Goal: Task Accomplishment & Management: Manage account settings

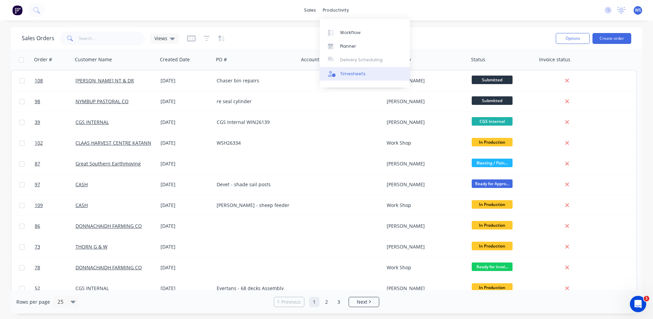
click at [357, 76] on div "Timesheets" at bounding box center [353, 74] width 26 height 6
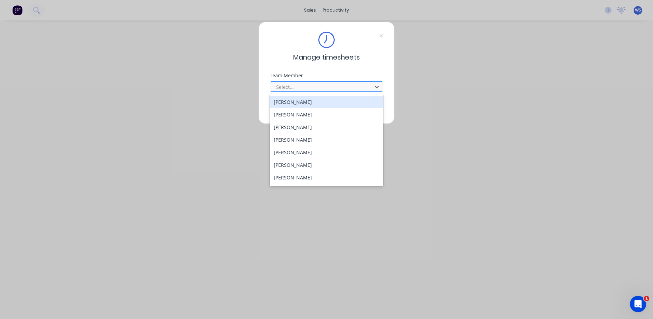
click at [352, 86] on div at bounding box center [321, 87] width 93 height 9
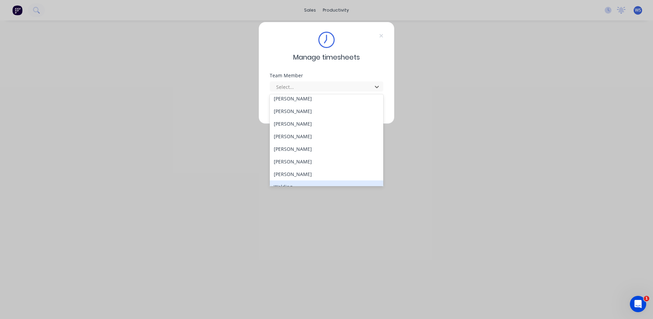
scroll to position [62, 0]
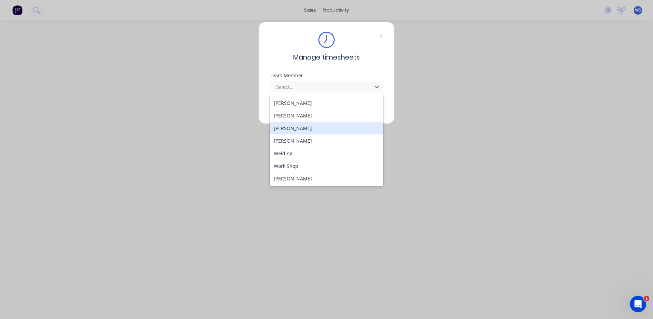
click at [299, 130] on div "[PERSON_NAME]" at bounding box center [327, 128] width 114 height 13
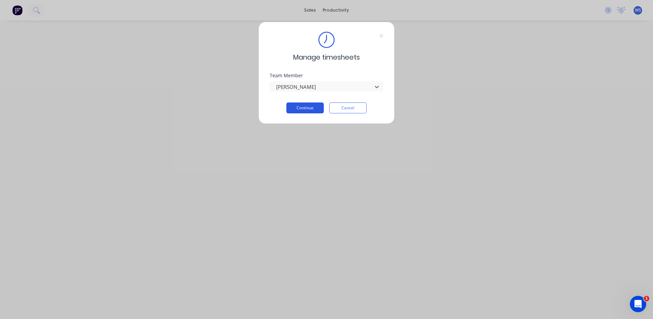
click at [303, 105] on button "Continue" at bounding box center [304, 107] width 37 height 11
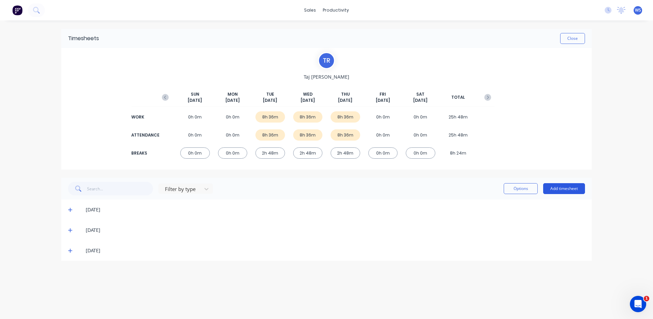
click at [553, 191] on button "Add timesheet" at bounding box center [564, 188] width 42 height 11
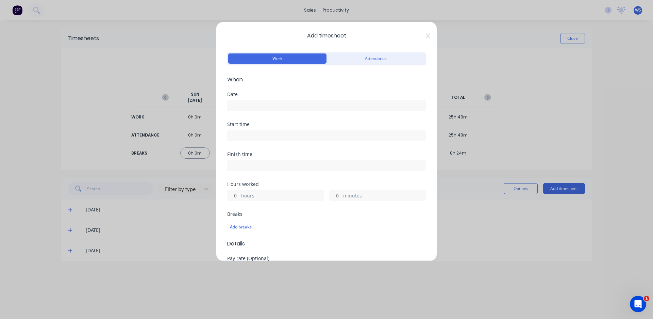
click at [255, 102] on input at bounding box center [326, 105] width 198 height 10
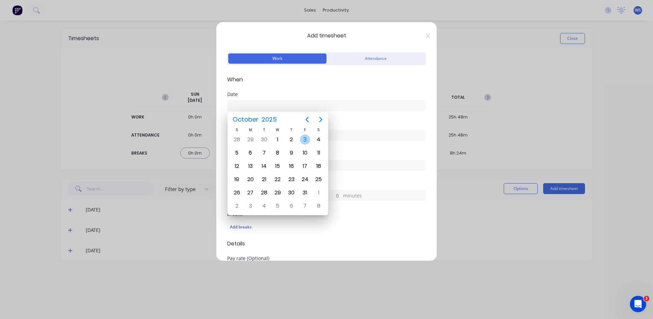
click at [302, 140] on div "3" at bounding box center [305, 139] width 10 height 10
type input "[DATE]"
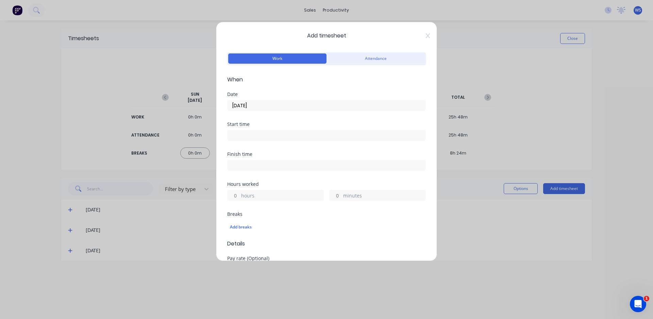
click at [301, 136] on input at bounding box center [326, 135] width 198 height 10
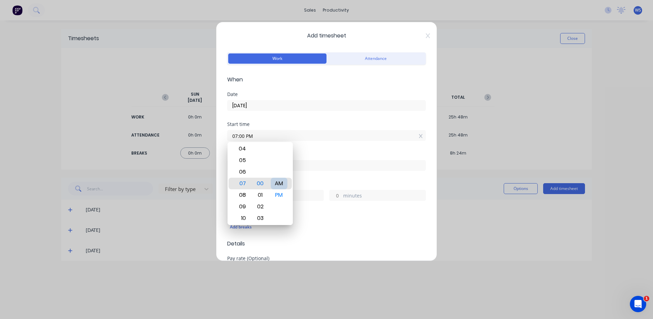
type input "07:00 AM"
click at [314, 148] on div "Start time 07:00 AM" at bounding box center [326, 137] width 199 height 30
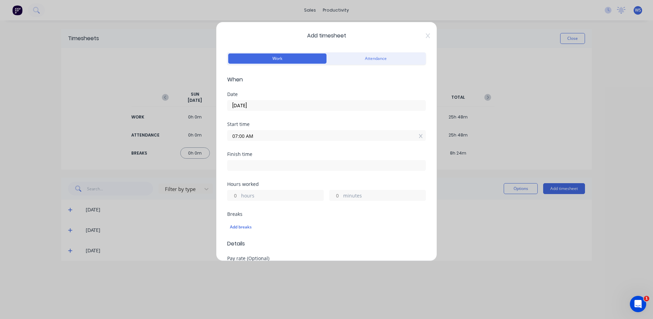
click at [304, 164] on input at bounding box center [326, 165] width 198 height 10
type input "05:01 PM"
type input "10"
type input "1"
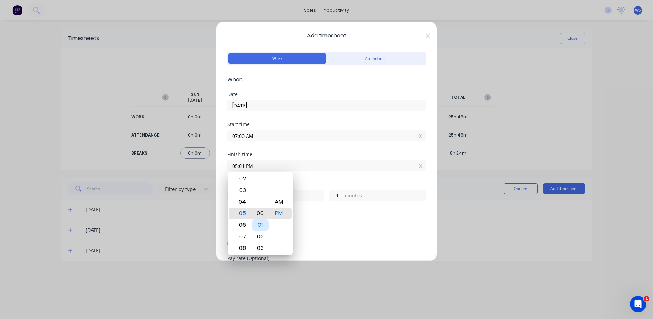
type input "05:00 PM"
type input "0"
click at [339, 180] on div "Finish time 05:00 PM" at bounding box center [326, 167] width 199 height 30
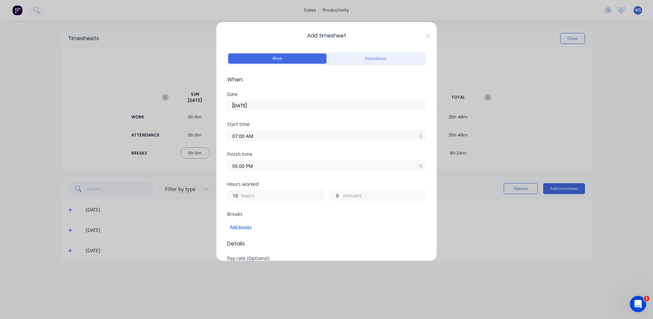
click at [246, 225] on div "Add breaks" at bounding box center [326, 226] width 193 height 9
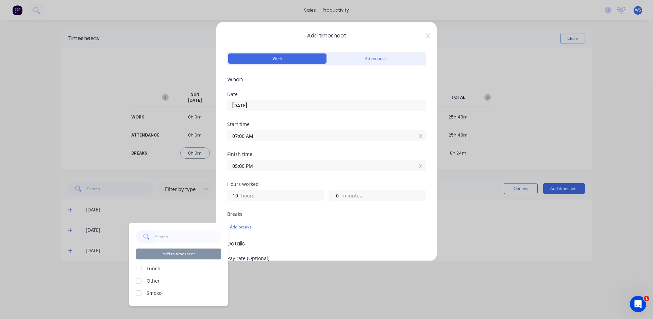
click at [138, 267] on div at bounding box center [139, 268] width 14 height 14
click at [140, 294] on div at bounding box center [139, 293] width 14 height 14
click at [180, 254] on button "Add to timesheet" at bounding box center [178, 253] width 85 height 11
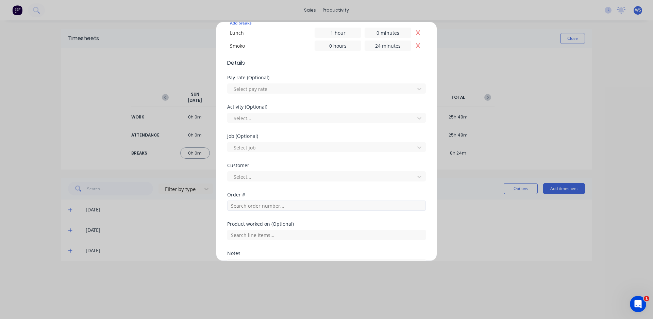
scroll to position [269, 0]
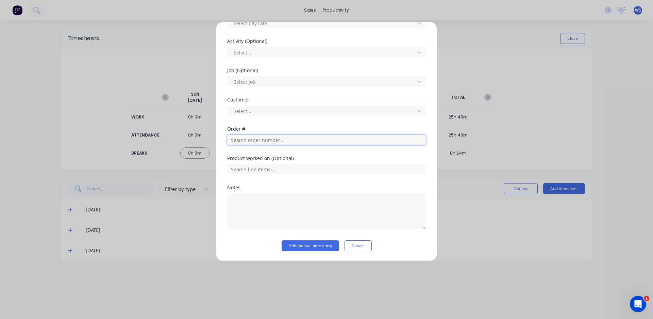
click at [275, 138] on input "text" at bounding box center [326, 140] width 199 height 10
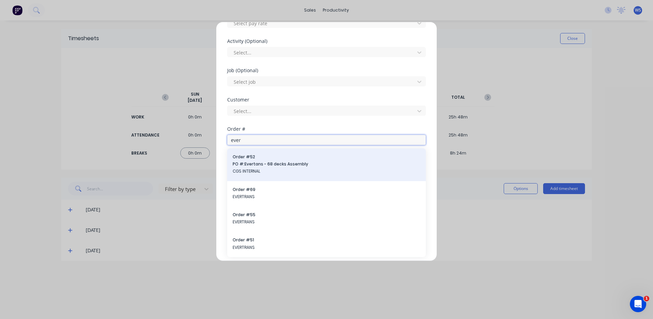
type input "ever"
click at [277, 170] on span "CGS INTERNAL" at bounding box center [327, 171] width 188 height 6
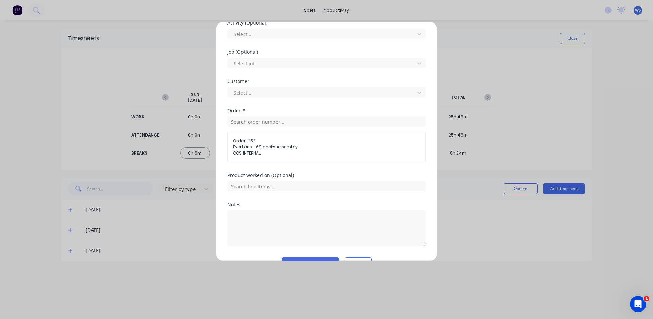
scroll to position [305, 0]
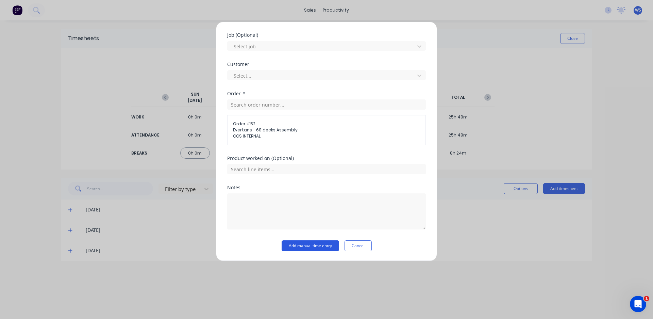
click at [301, 244] on button "Add manual time entry" at bounding box center [310, 245] width 57 height 11
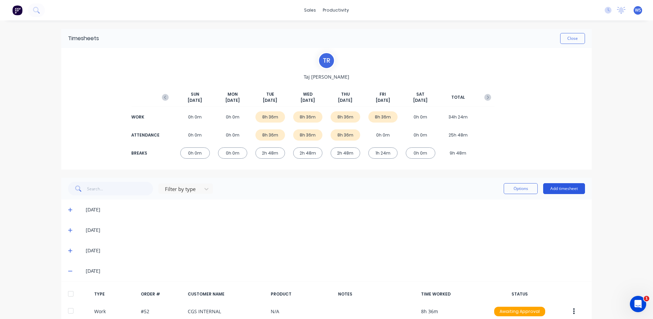
click at [550, 188] on button "Add timesheet" at bounding box center [564, 188] width 42 height 11
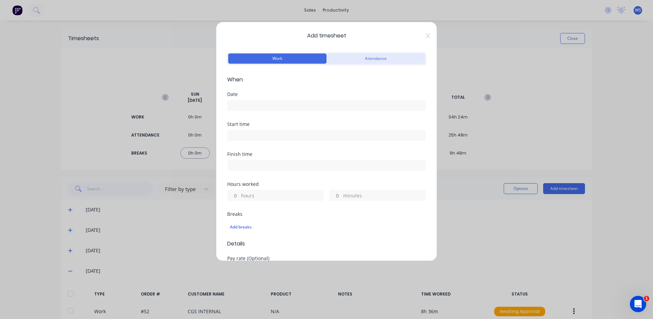
click at [381, 61] on button "Attendance" at bounding box center [375, 58] width 98 height 10
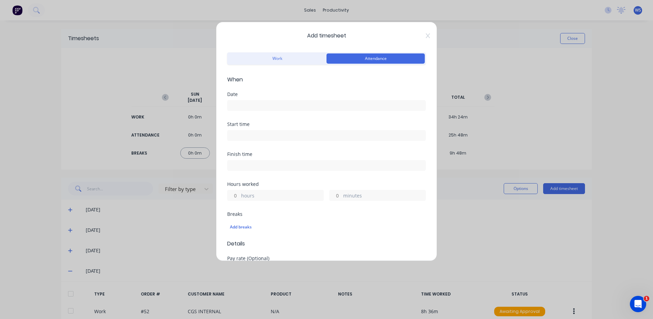
click at [317, 105] on input at bounding box center [326, 105] width 198 height 10
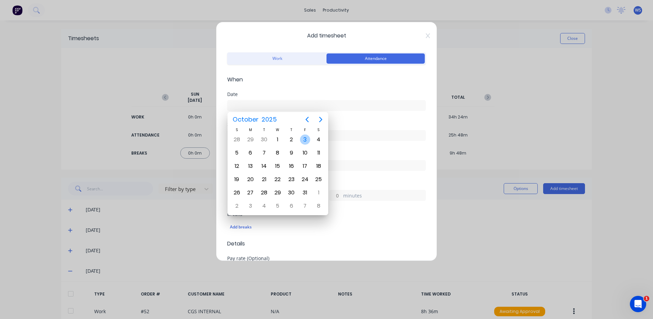
click at [304, 140] on div "3" at bounding box center [305, 139] width 10 height 10
type input "[DATE]"
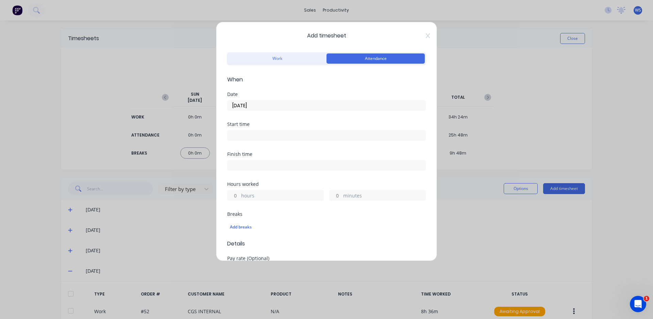
click at [250, 137] on input at bounding box center [326, 135] width 198 height 10
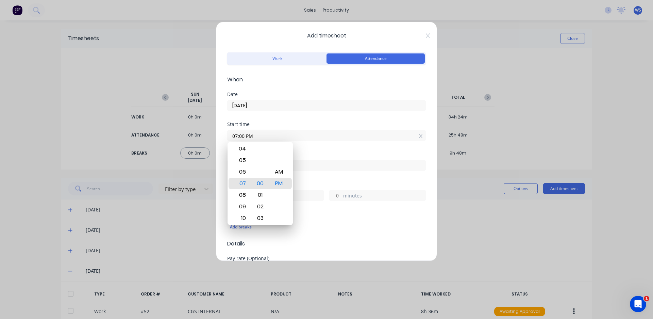
type input "07:00 AM"
click at [301, 150] on div "Start time 07:00 AM" at bounding box center [326, 137] width 199 height 30
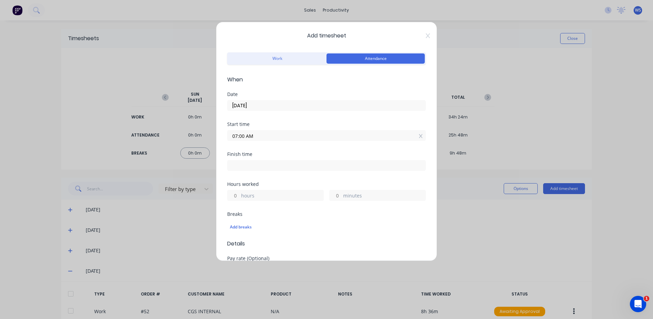
click at [267, 165] on input at bounding box center [326, 165] width 198 height 10
type input "05:02 PM"
type input "10"
type input "2"
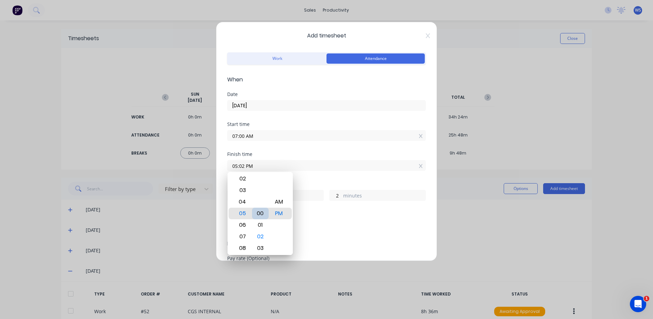
type input "05:00 PM"
type input "0"
click at [311, 178] on div "Finish time 05:00 PM" at bounding box center [326, 167] width 199 height 30
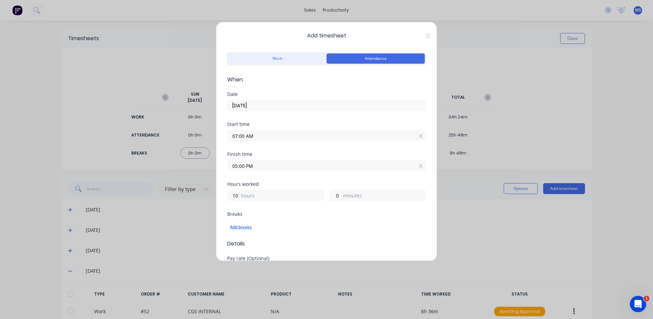
click at [235, 226] on div "Add breaks" at bounding box center [326, 226] width 193 height 9
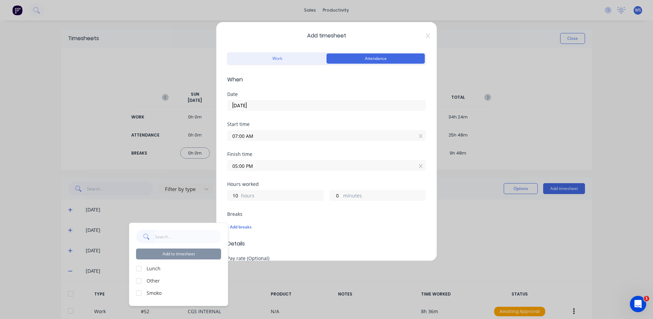
click at [140, 268] on div at bounding box center [139, 268] width 14 height 14
click at [137, 294] on div at bounding box center [139, 293] width 14 height 14
click at [179, 255] on button "Add to timesheet" at bounding box center [178, 253] width 85 height 11
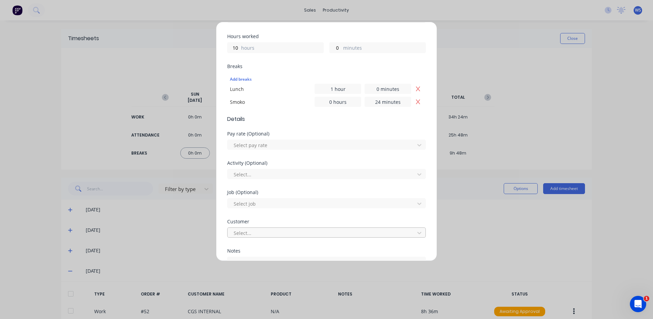
scroll to position [211, 0]
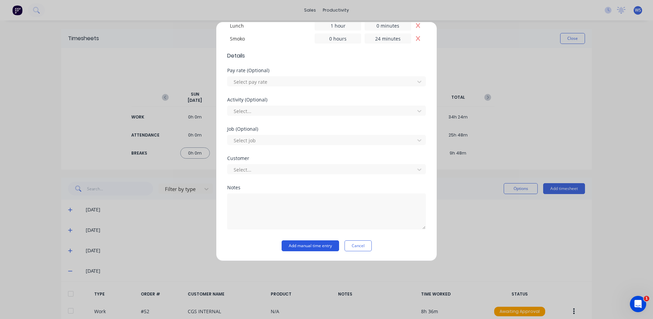
click at [302, 246] on button "Add manual time entry" at bounding box center [310, 245] width 57 height 11
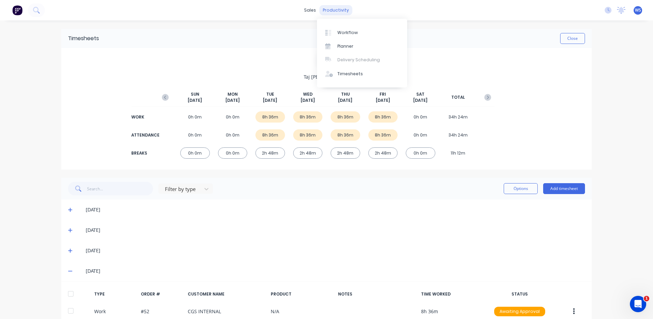
click at [339, 13] on div "productivity" at bounding box center [335, 10] width 33 height 10
click at [337, 33] on div "Workflow" at bounding box center [347, 33] width 20 height 6
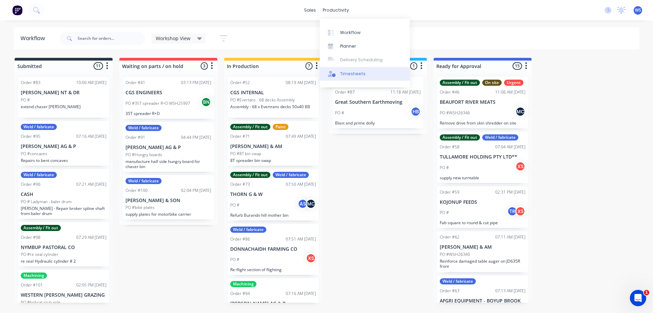
click at [354, 75] on div "Timesheets" at bounding box center [353, 74] width 26 height 6
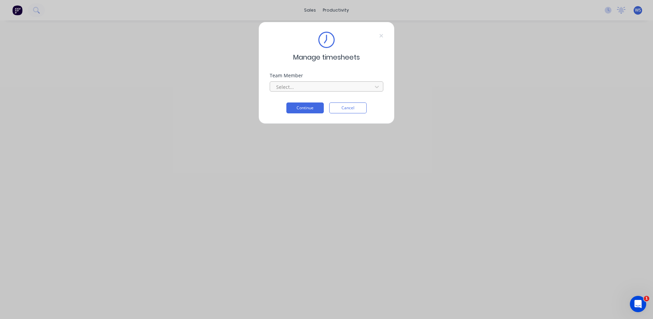
click at [303, 85] on div at bounding box center [321, 87] width 93 height 9
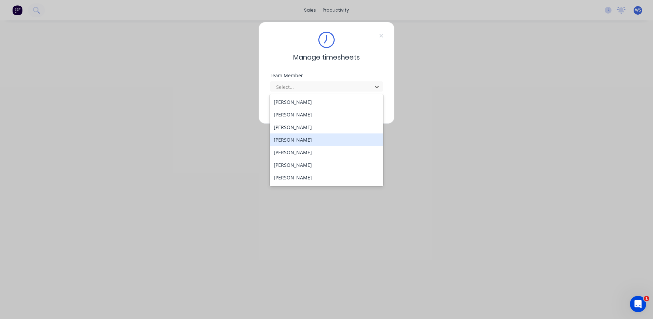
click at [299, 143] on div "[PERSON_NAME]" at bounding box center [327, 139] width 114 height 13
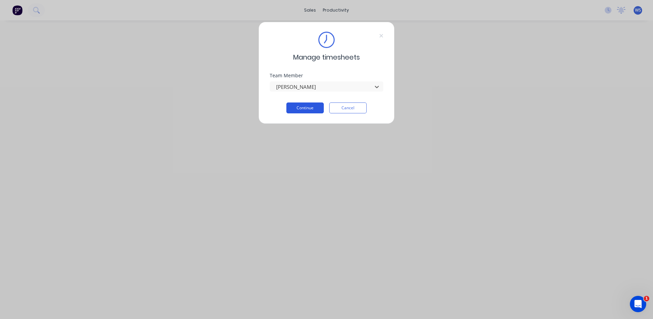
click at [305, 106] on button "Continue" at bounding box center [304, 107] width 37 height 11
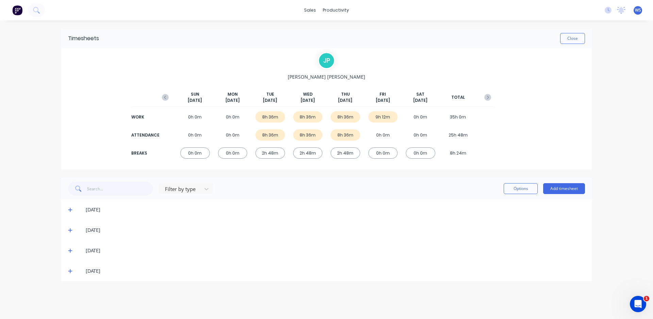
click at [67, 270] on div "[DATE]" at bounding box center [326, 270] width 530 height 20
click at [71, 269] on icon at bounding box center [70, 270] width 4 height 5
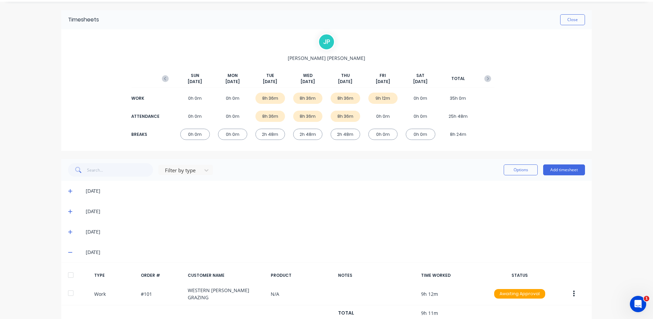
scroll to position [38, 0]
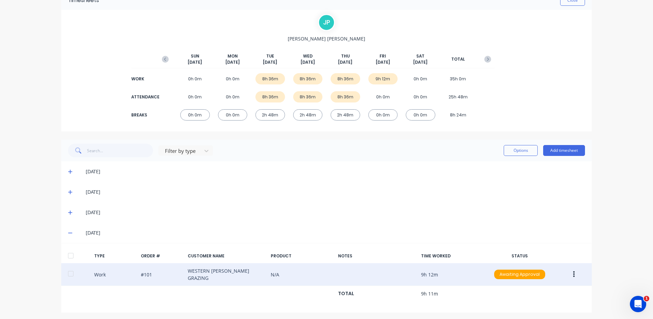
click at [573, 271] on icon "button" at bounding box center [574, 274] width 2 height 6
click at [562, 258] on div "Edit" at bounding box center [549, 262] width 52 height 10
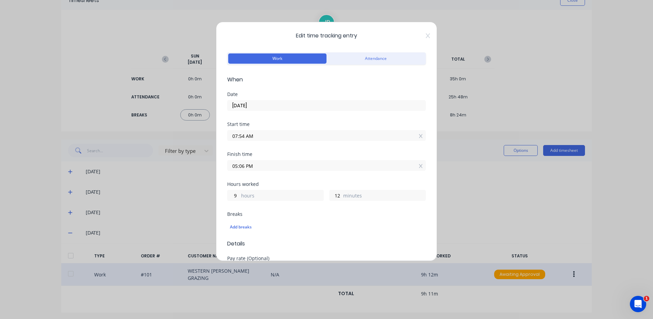
drag, startPoint x: 420, startPoint y: 35, endPoint x: 564, endPoint y: 37, distance: 143.9
click at [565, 36] on div "Edit time tracking entry Work Attendance When Date [DATE] Start time 07:54 AM F…" at bounding box center [326, 159] width 653 height 319
click at [245, 166] on input "05:06 PM" at bounding box center [326, 165] width 198 height 10
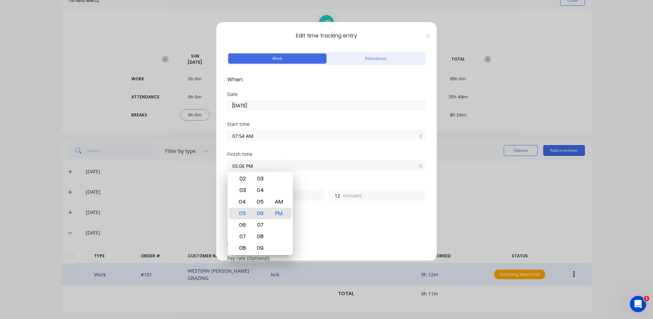
click at [244, 167] on input "05:06 PM" at bounding box center [326, 165] width 198 height 10
type input "05:00 PM"
type input "6"
click at [244, 135] on input "07:54 AM" at bounding box center [326, 135] width 198 height 10
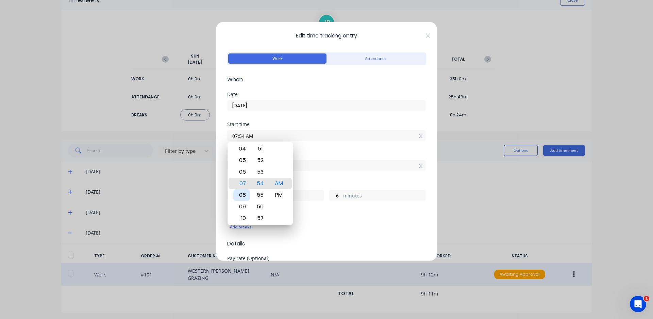
click at [241, 196] on div "08" at bounding box center [241, 195] width 17 height 12
type input "08:54 AM"
type input "8"
type input "08:49 AM"
type input "11"
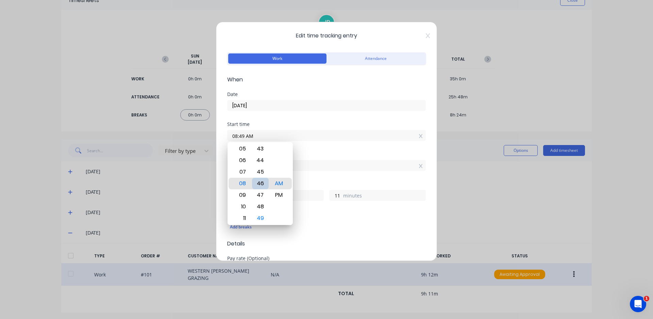
type input "08:45 AM"
type input "15"
type input "08:41 AM"
type input "19"
type input "08:38 AM"
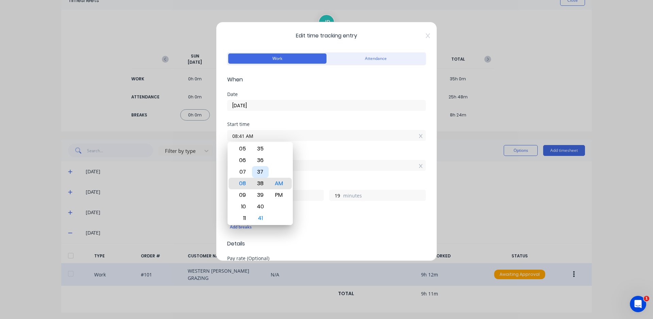
type input "22"
type input "08:34 AM"
type input "26"
type input "08:29 AM"
type input "31"
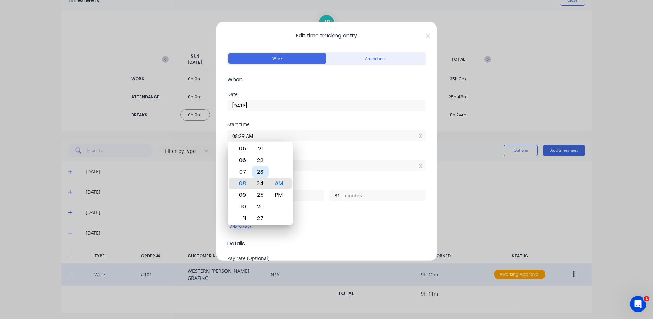
type input "08:24 AM"
type input "36"
type input "08:18 AM"
type input "42"
type input "08:12 AM"
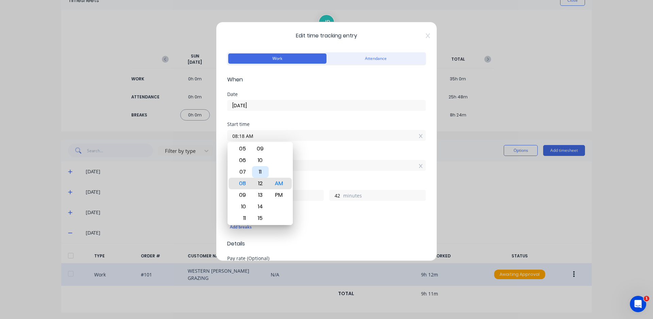
type input "48"
type input "08:09 AM"
type input "51"
type input "08:05 AM"
type input "55"
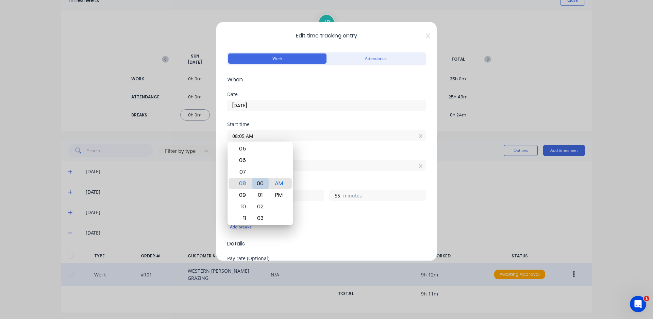
type input "08:00 AM"
type input "9"
type input "0"
click at [260, 180] on div "00" at bounding box center [260, 184] width 17 height 12
click at [327, 158] on div "05:00 PM" at bounding box center [326, 164] width 199 height 13
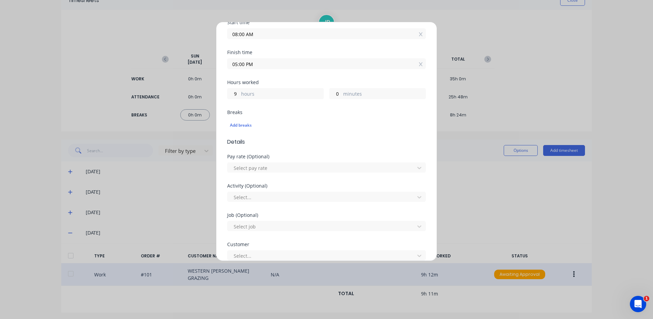
scroll to position [102, 0]
click at [247, 126] on div "Add breaks" at bounding box center [326, 124] width 193 height 9
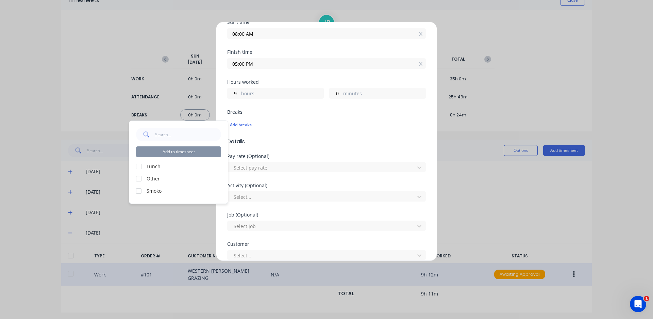
click at [137, 167] on div at bounding box center [139, 166] width 14 height 14
click at [141, 190] on div at bounding box center [139, 191] width 14 height 14
click at [191, 154] on button "Add to timesheet" at bounding box center [178, 151] width 85 height 11
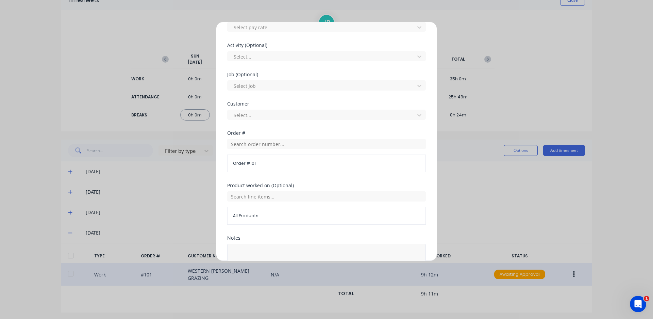
scroll to position [316, 0]
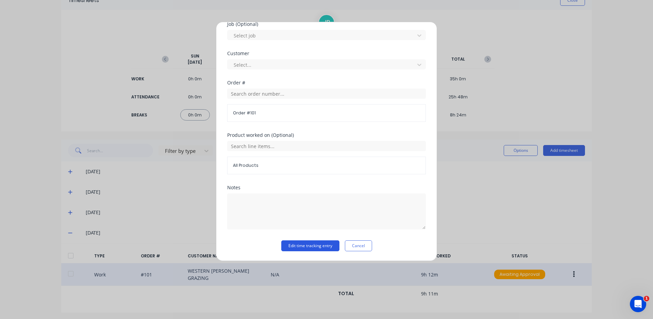
click at [292, 243] on button "Edit time tracking entry" at bounding box center [310, 245] width 58 height 11
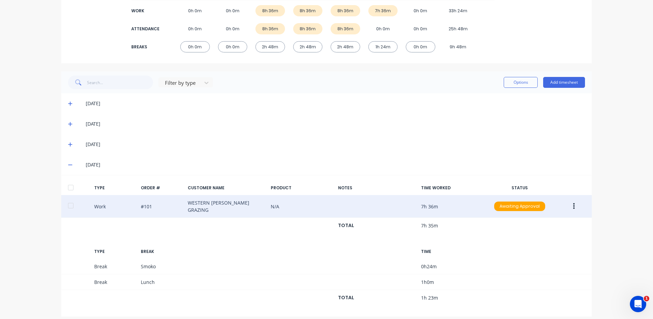
scroll to position [38, 0]
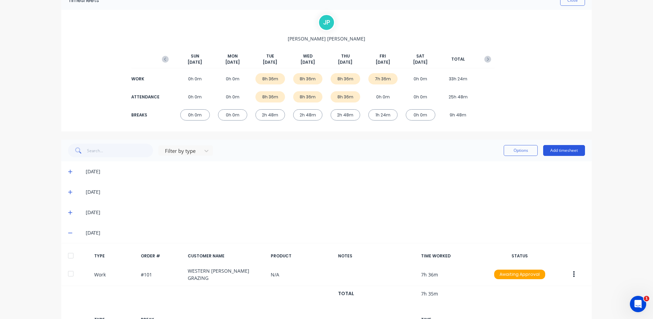
click at [567, 150] on button "Add timesheet" at bounding box center [564, 150] width 42 height 11
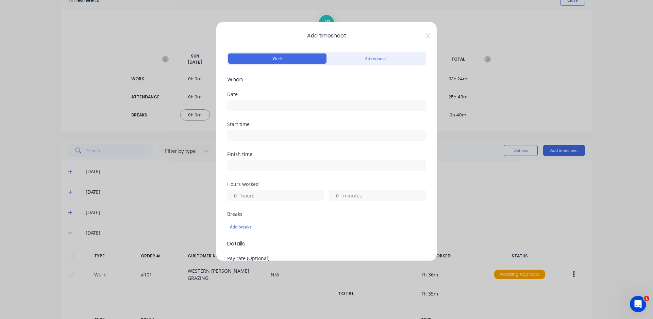
click at [285, 102] on input at bounding box center [326, 105] width 198 height 10
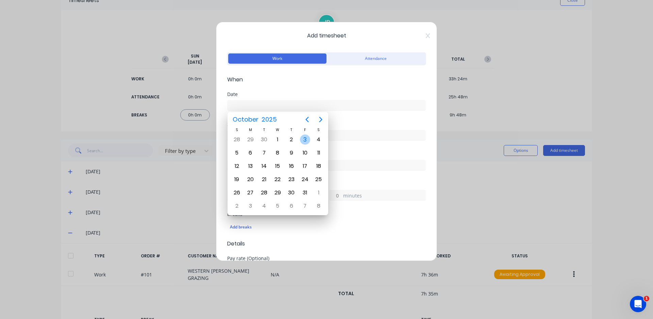
click at [301, 138] on div "3" at bounding box center [305, 139] width 10 height 10
type input "[DATE]"
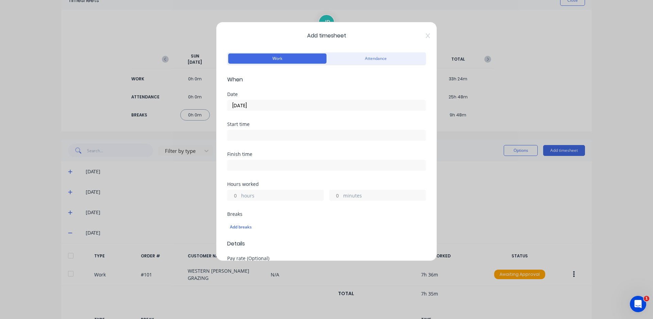
click at [273, 139] on input at bounding box center [326, 135] width 198 height 10
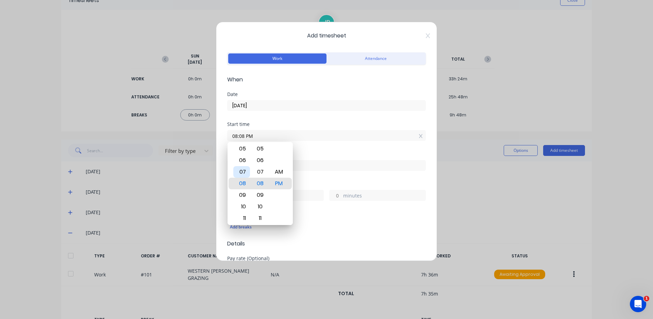
click at [242, 170] on div "07" at bounding box center [241, 172] width 17 height 12
click at [262, 181] on div "00" at bounding box center [260, 184] width 17 height 12
click at [275, 173] on div "AM" at bounding box center [279, 172] width 17 height 12
type input "07:00 AM"
click at [318, 157] on div "Finish time" at bounding box center [326, 161] width 199 height 19
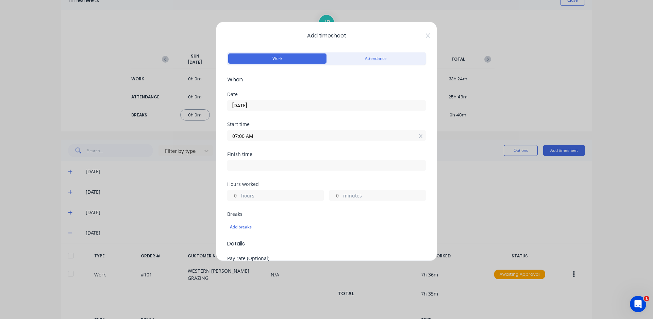
click at [257, 167] on input at bounding box center [326, 165] width 198 height 10
type input "05:09 PM"
type input "10"
type input "9"
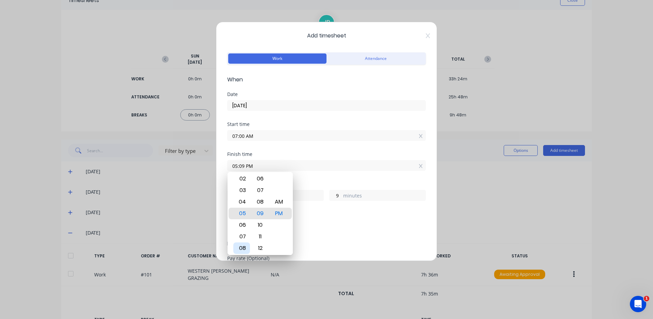
click at [243, 245] on div "08" at bounding box center [241, 248] width 17 height 12
type input "08:09 PM"
type input "13"
type input "08:05 PM"
type input "5"
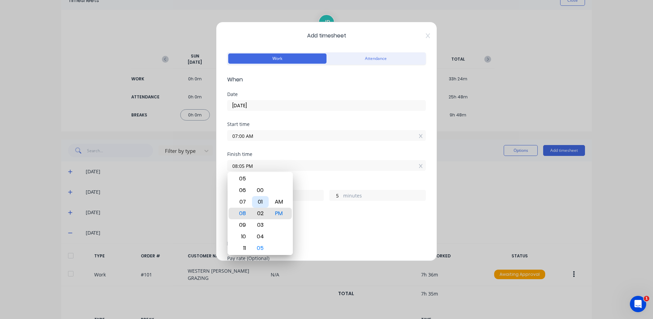
type input "08:02 PM"
type input "2"
click at [261, 192] on div "00" at bounding box center [260, 190] width 17 height 12
type input "08:00 PM"
type input "0"
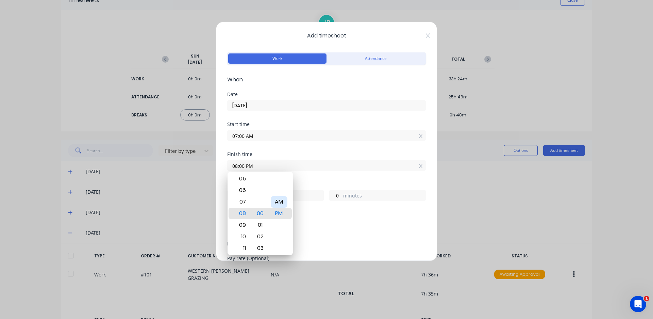
click at [277, 201] on div "AM" at bounding box center [279, 202] width 17 height 12
type input "08:00 AM"
type input "1"
click at [330, 229] on div "Add breaks" at bounding box center [326, 226] width 193 height 9
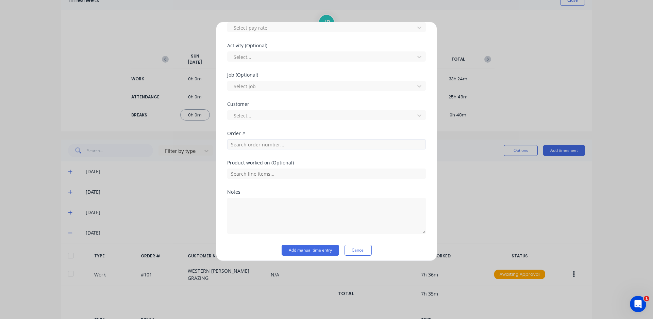
scroll to position [246, 0]
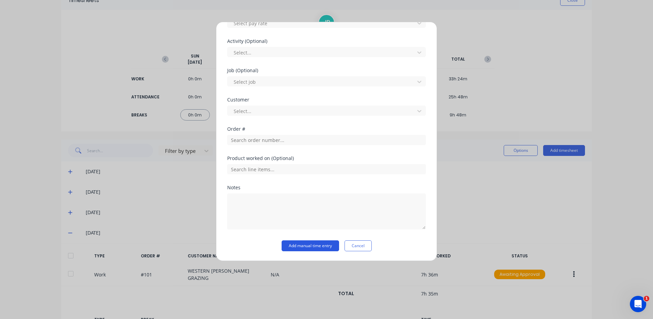
click at [309, 246] on button "Add manual time entry" at bounding box center [310, 245] width 57 height 11
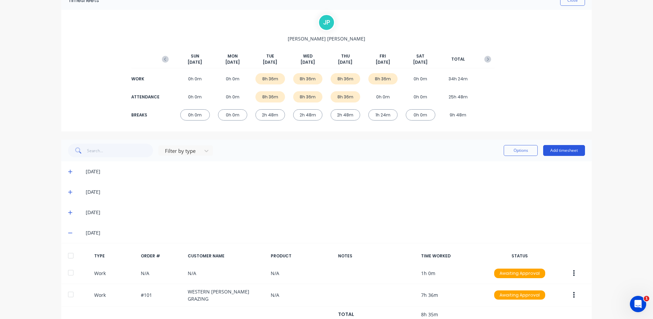
click at [552, 151] on button "Add timesheet" at bounding box center [564, 150] width 42 height 11
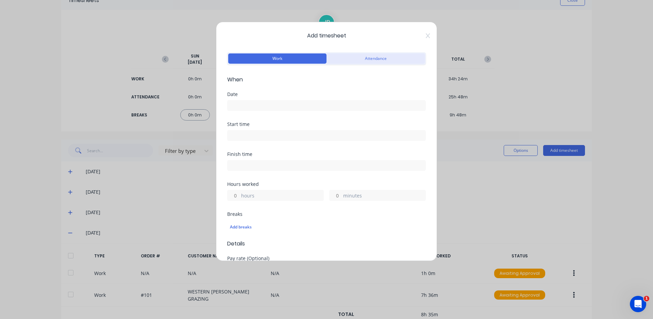
click at [395, 54] on button "Attendance" at bounding box center [375, 58] width 98 height 10
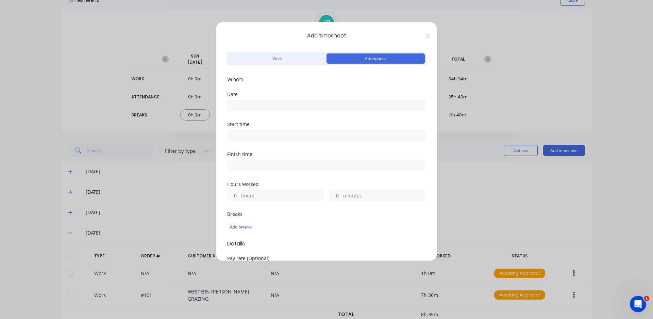
click at [279, 101] on input at bounding box center [326, 105] width 198 height 10
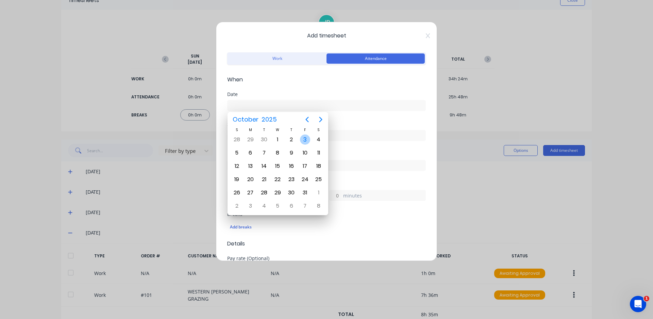
click at [303, 140] on div "3" at bounding box center [305, 139] width 10 height 10
type input "[DATE]"
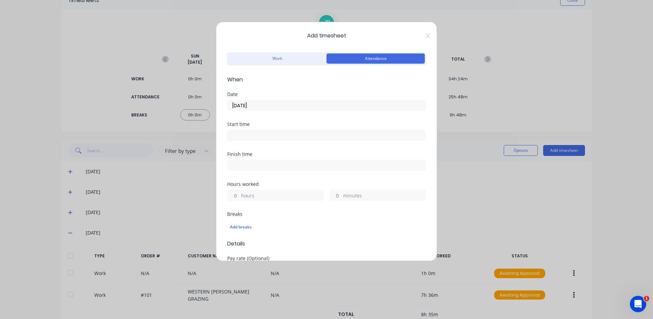
click at [280, 139] on input at bounding box center [326, 135] width 198 height 10
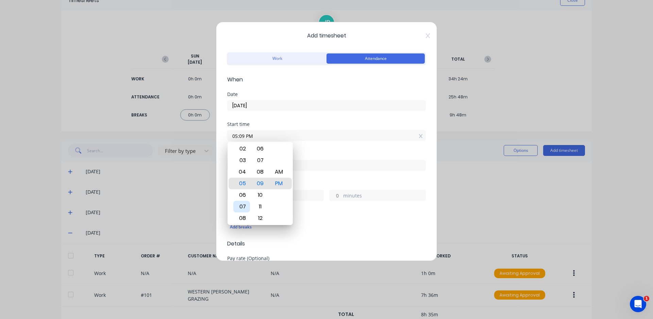
click at [246, 208] on div "07" at bounding box center [241, 207] width 17 height 12
click at [259, 150] on div "00" at bounding box center [260, 149] width 17 height 12
click at [273, 172] on div "AM" at bounding box center [279, 172] width 17 height 12
type input "07:00 AM"
click at [313, 171] on div "Finish time" at bounding box center [326, 167] width 199 height 30
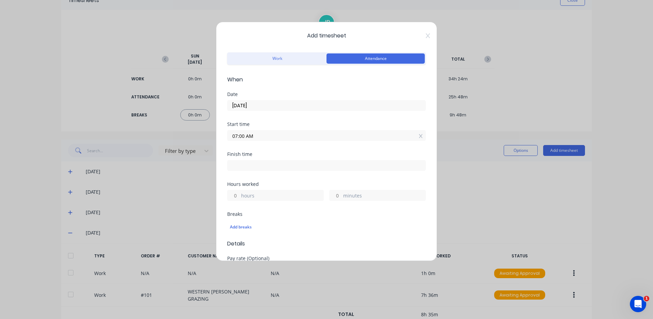
click at [282, 166] on input at bounding box center [326, 165] width 198 height 10
type input "05:09 PM"
type input "10"
type input "9"
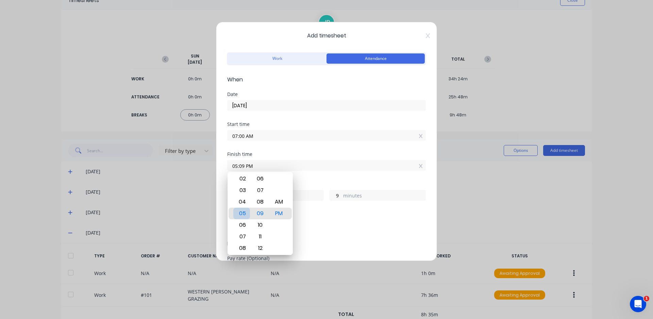
click at [243, 213] on div "05" at bounding box center [241, 213] width 17 height 12
type input "05:06 PM"
type input "6"
type input "05:04 PM"
type input "4"
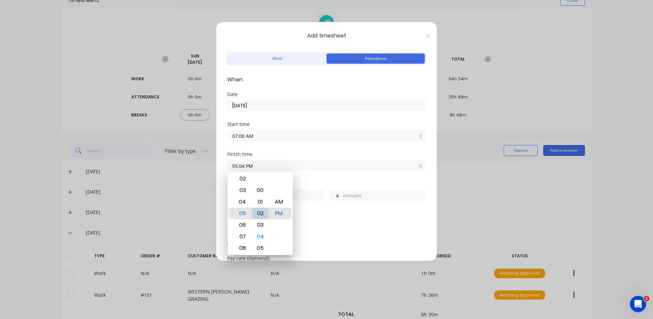
type input "05:02 PM"
type input "2"
click at [260, 187] on div "00" at bounding box center [260, 190] width 17 height 12
type input "05:00 PM"
type input "0"
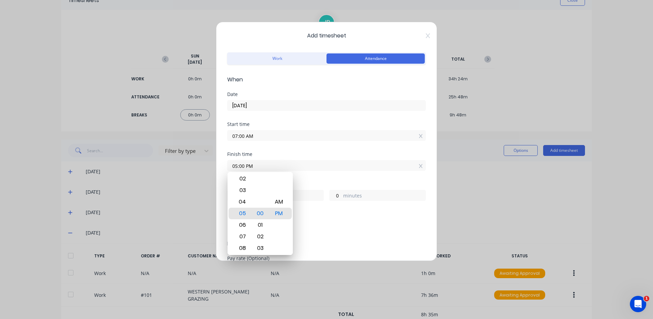
click at [318, 230] on div "Add breaks" at bounding box center [326, 226] width 193 height 9
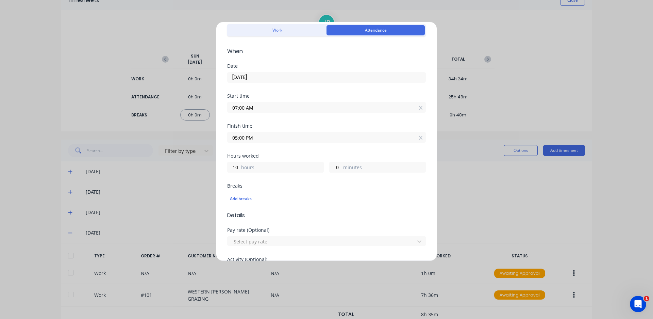
scroll to position [68, 0]
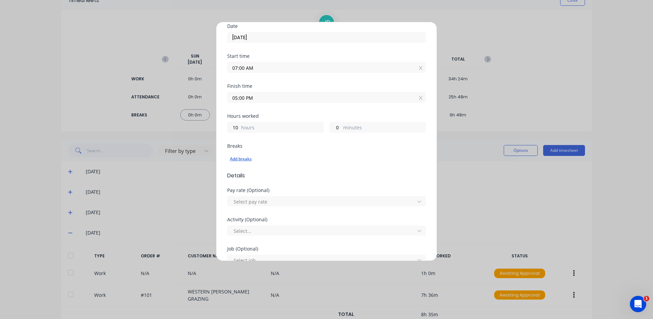
click at [245, 162] on div "Add breaks" at bounding box center [326, 158] width 193 height 9
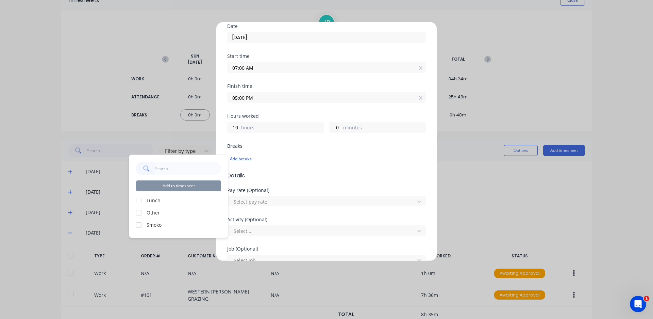
click at [139, 202] on div at bounding box center [139, 200] width 14 height 14
click at [141, 224] on div at bounding box center [139, 225] width 14 height 14
click at [169, 185] on button "Add to timesheet" at bounding box center [178, 185] width 85 height 11
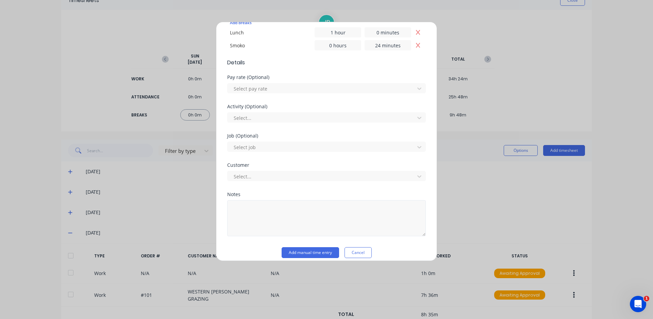
scroll to position [211, 0]
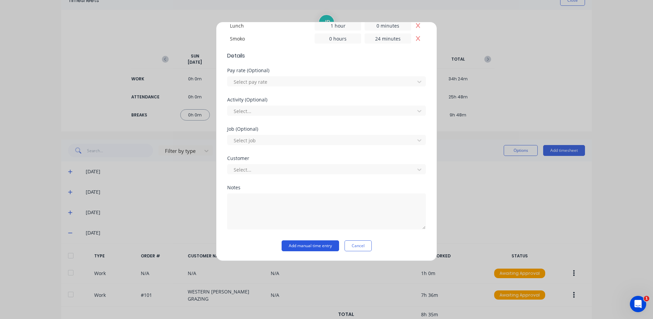
click at [315, 246] on button "Add manual time entry" at bounding box center [310, 245] width 57 height 11
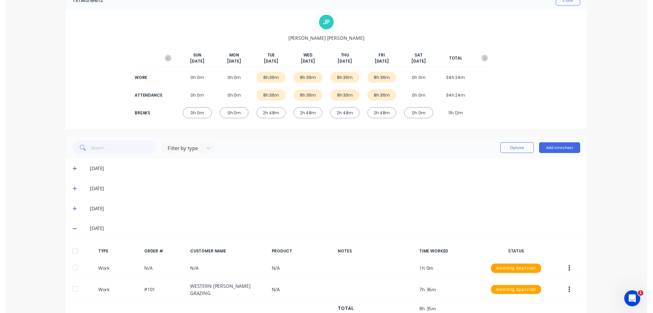
scroll to position [0, 0]
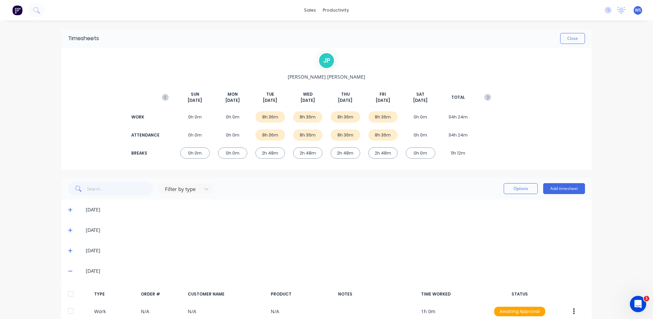
click at [18, 9] on img at bounding box center [17, 10] width 10 height 10
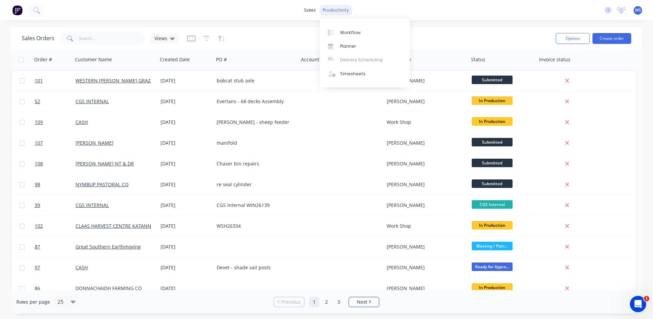
click at [337, 11] on div "productivity" at bounding box center [335, 10] width 33 height 10
click at [354, 31] on div "Workflow" at bounding box center [350, 33] width 20 height 6
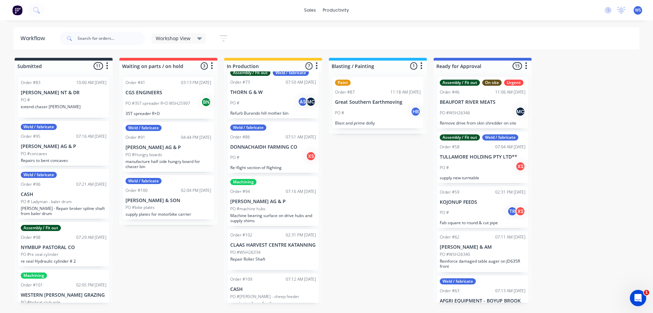
scroll to position [113, 0]
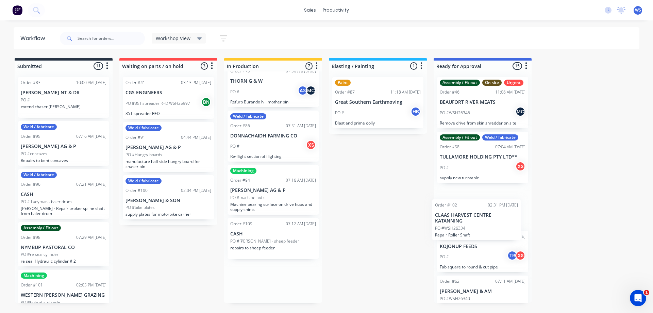
drag, startPoint x: 266, startPoint y: 242, endPoint x: 473, endPoint y: 223, distance: 208.6
click at [473, 223] on div "Submitted 11 Sort By Created date Required date Order number Customer name Most…" at bounding box center [463, 180] width 937 height 245
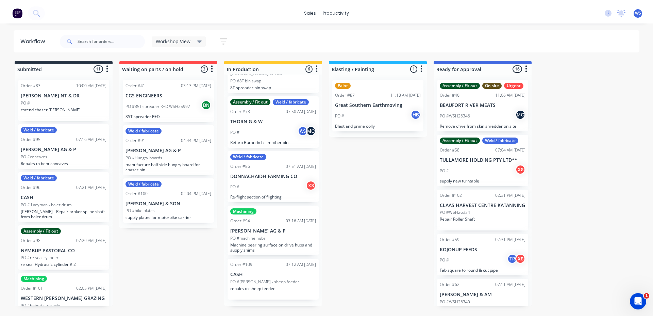
scroll to position [69, 0]
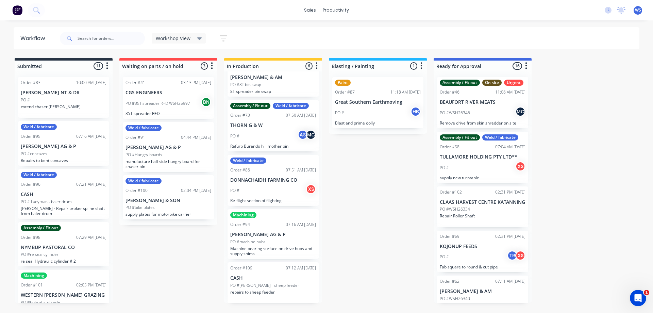
click at [14, 9] on img at bounding box center [17, 10] width 10 height 10
